Goal: Information Seeking & Learning: Learn about a topic

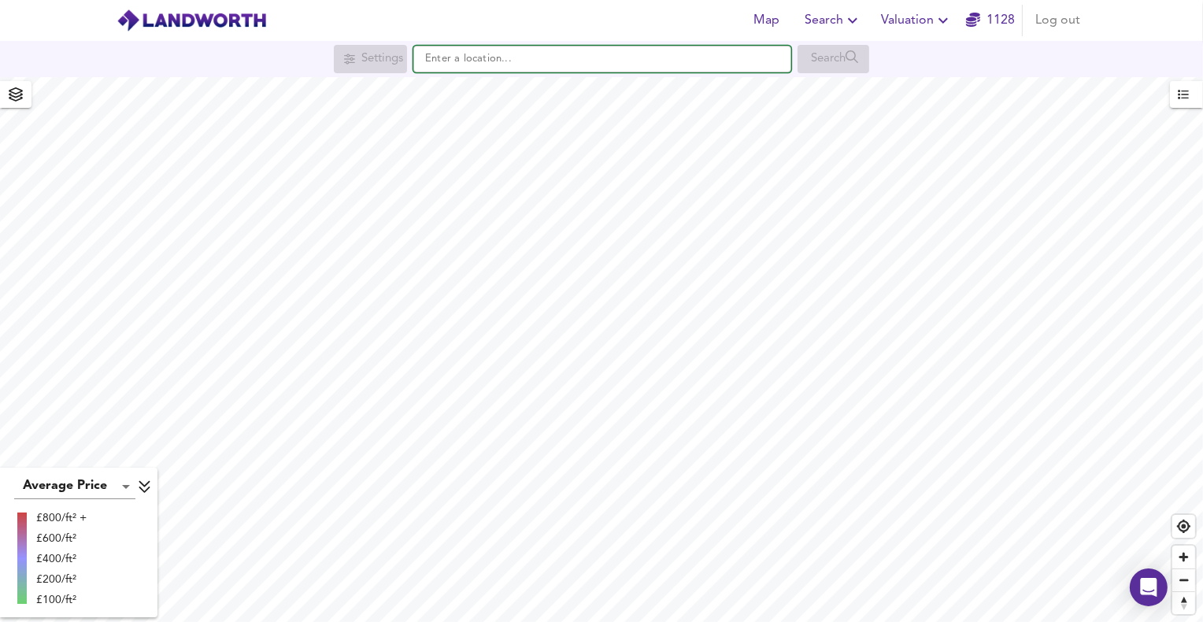
click at [593, 52] on input "text" at bounding box center [602, 59] width 378 height 27
paste input "[STREET_ADDRESS]"
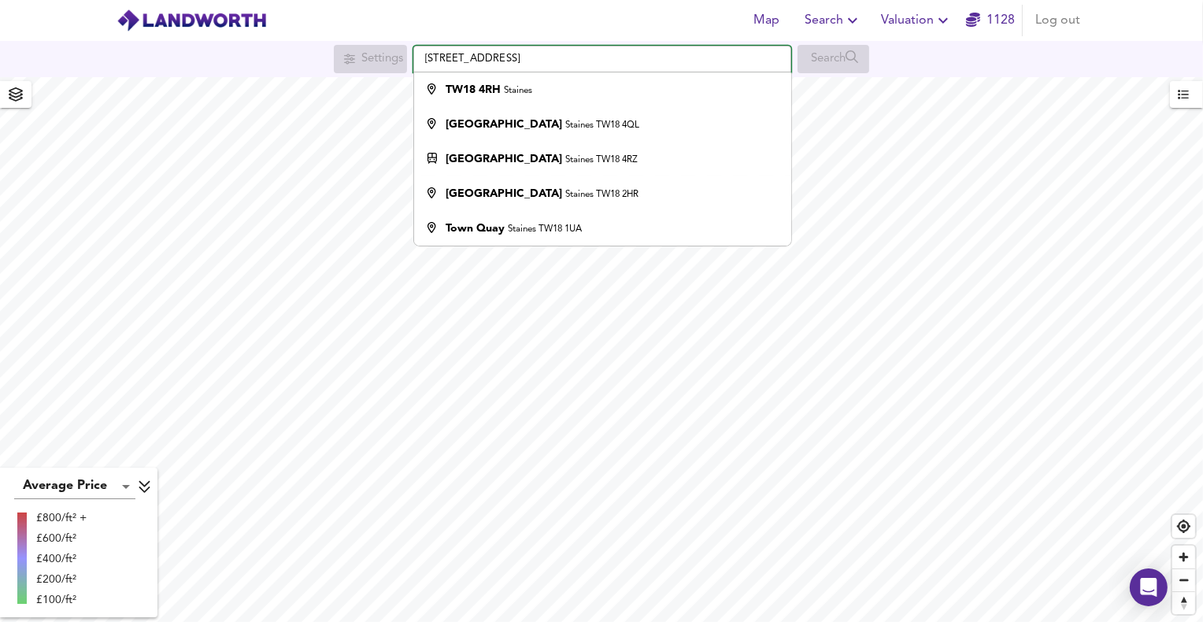
click at [354, 85] on div "Map Search Valuation 1128 Log out Settings [GEOGRAPHIC_DATA], [GEOGRAPHIC_DATA]…" at bounding box center [601, 311] width 1203 height 622
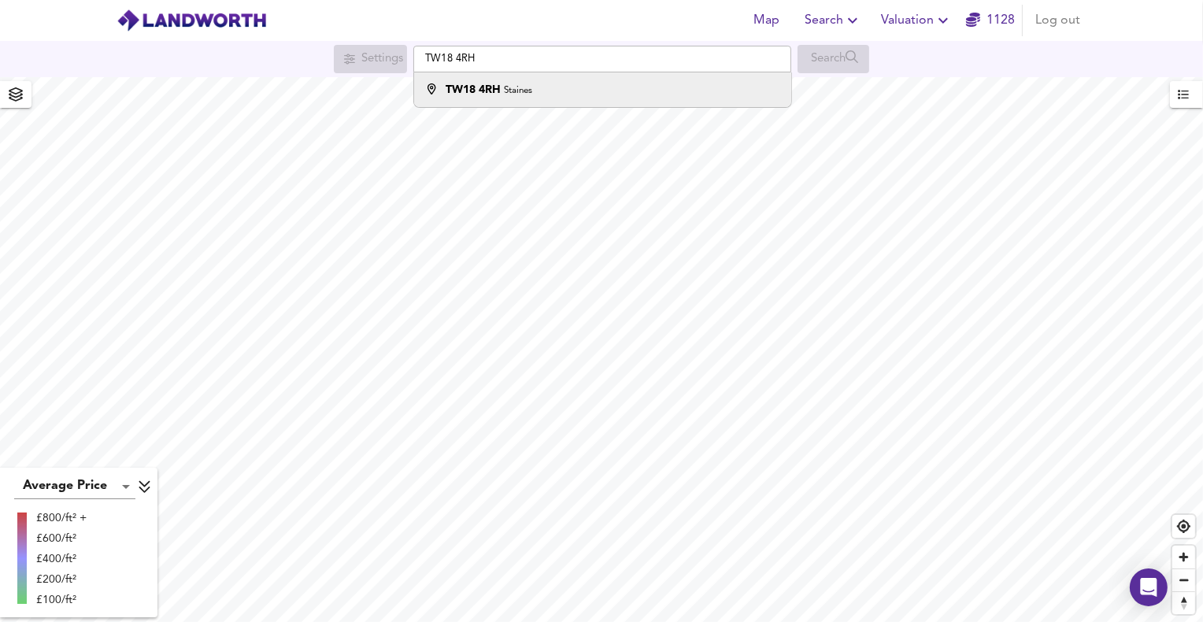
click at [501, 85] on div "TW18 4RH Staines" at bounding box center [488, 90] width 87 height 16
type input "Staines TW18 4RH"
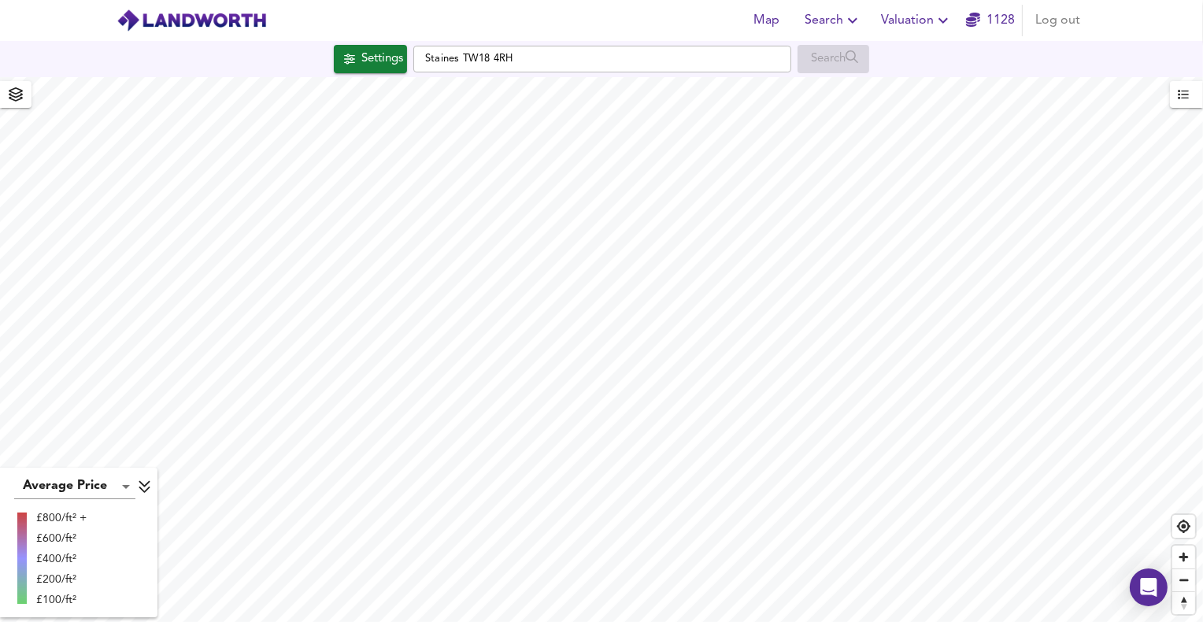
checkbox input "false"
checkbox input "true"
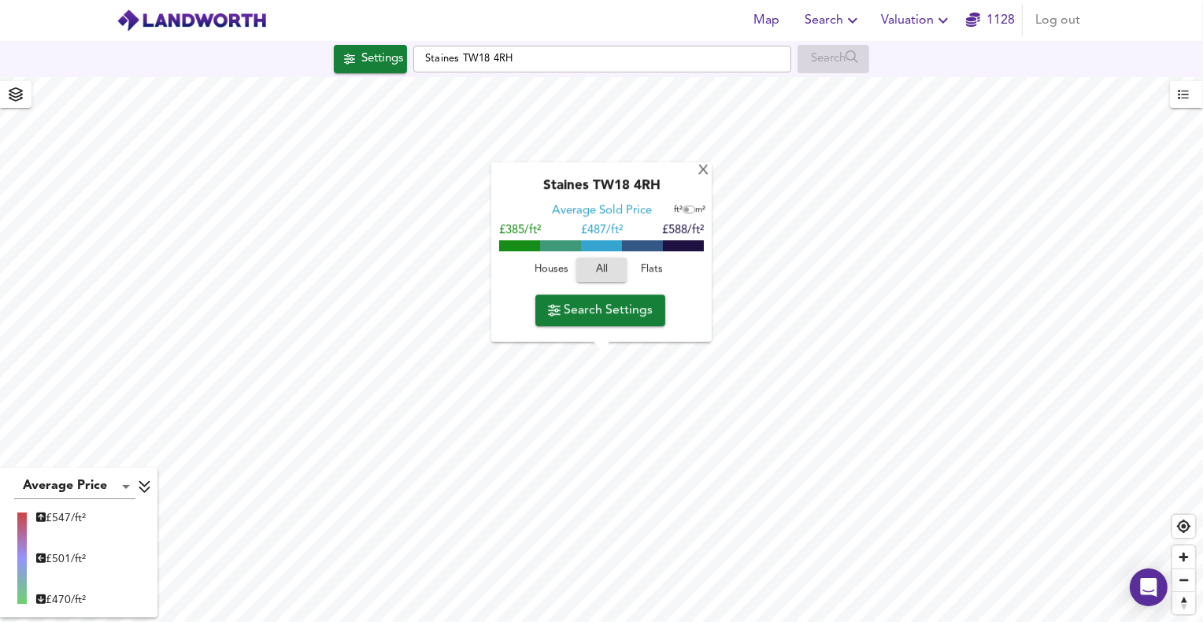
click at [553, 261] on span "Houses" at bounding box center [551, 270] width 43 height 18
click at [600, 272] on span "All" at bounding box center [601, 270] width 43 height 18
click at [638, 268] on span "Flats" at bounding box center [651, 270] width 43 height 18
click at [559, 268] on span "Houses" at bounding box center [551, 270] width 43 height 18
